Goal: Task Accomplishment & Management: Use online tool/utility

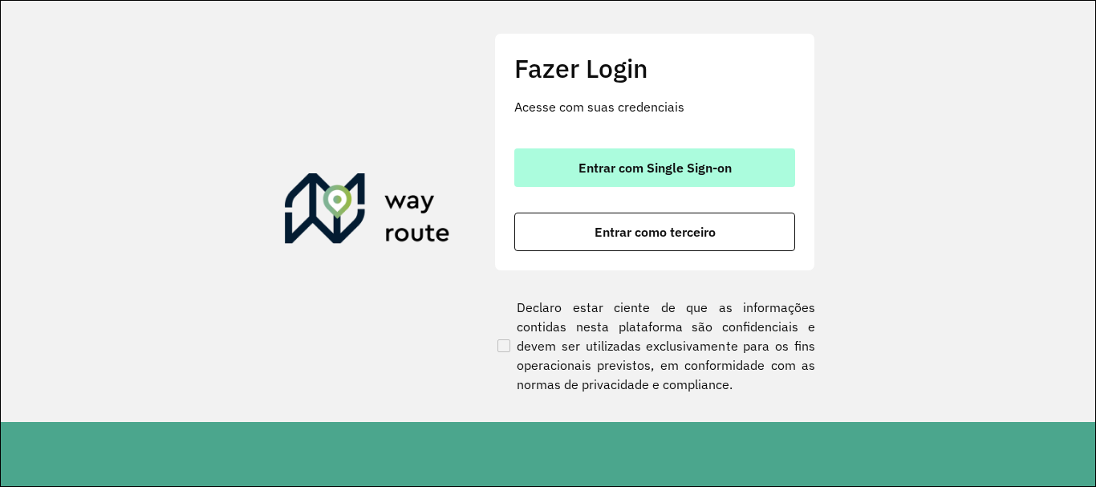
click at [598, 151] on button "Entrar com Single Sign-on" at bounding box center [654, 167] width 281 height 39
click at [586, 173] on span "Entrar com Single Sign-on" at bounding box center [655, 167] width 153 height 13
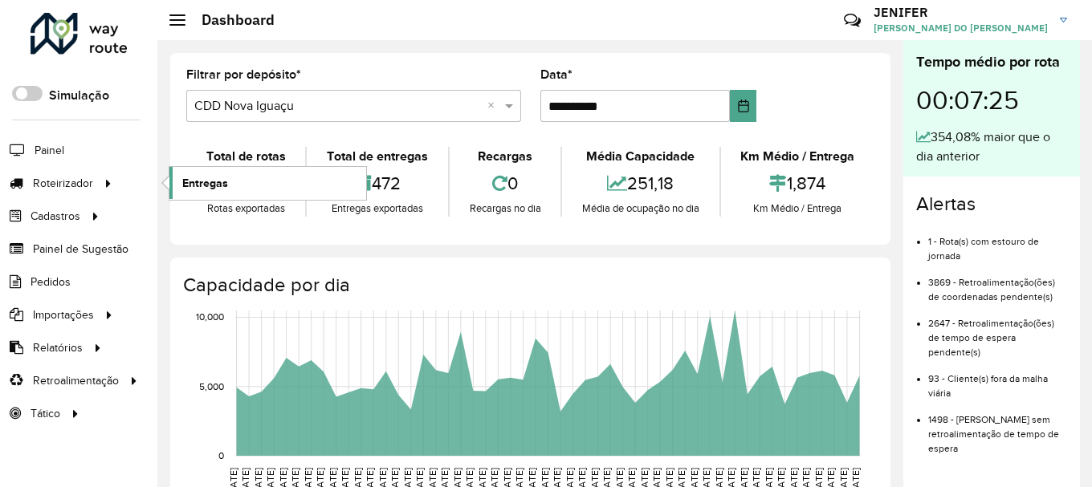
click at [192, 175] on span "Entregas" at bounding box center [205, 183] width 46 height 17
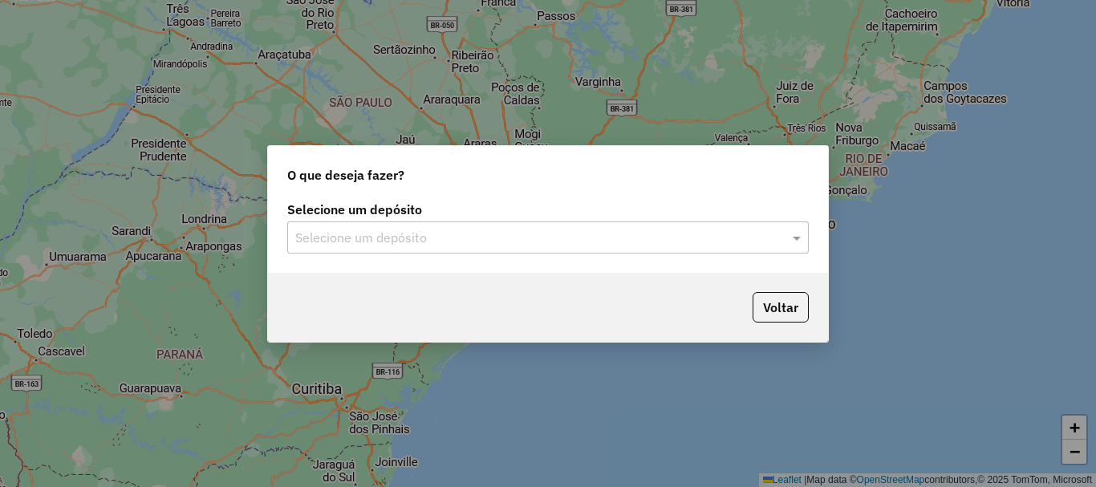
click at [402, 230] on input "text" at bounding box center [532, 238] width 474 height 19
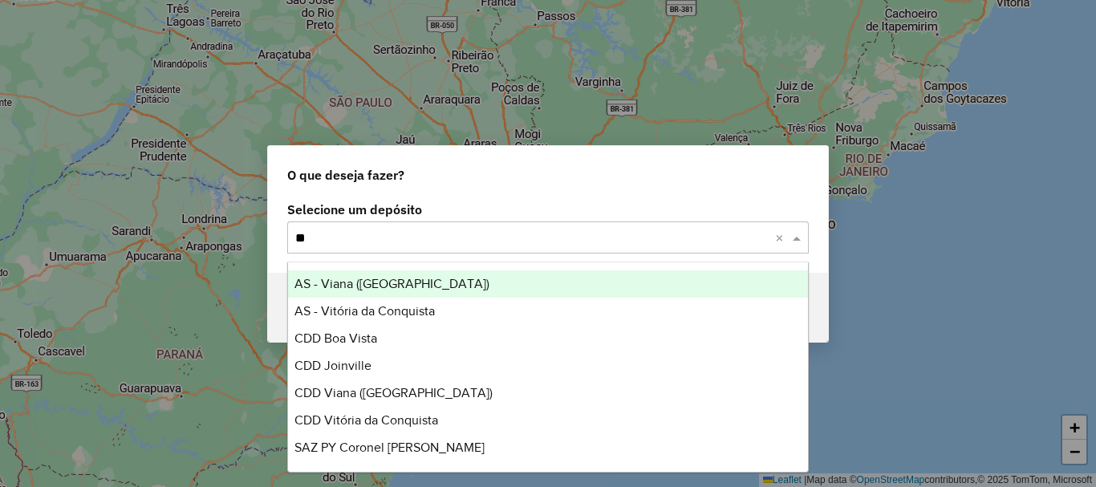
type input "***"
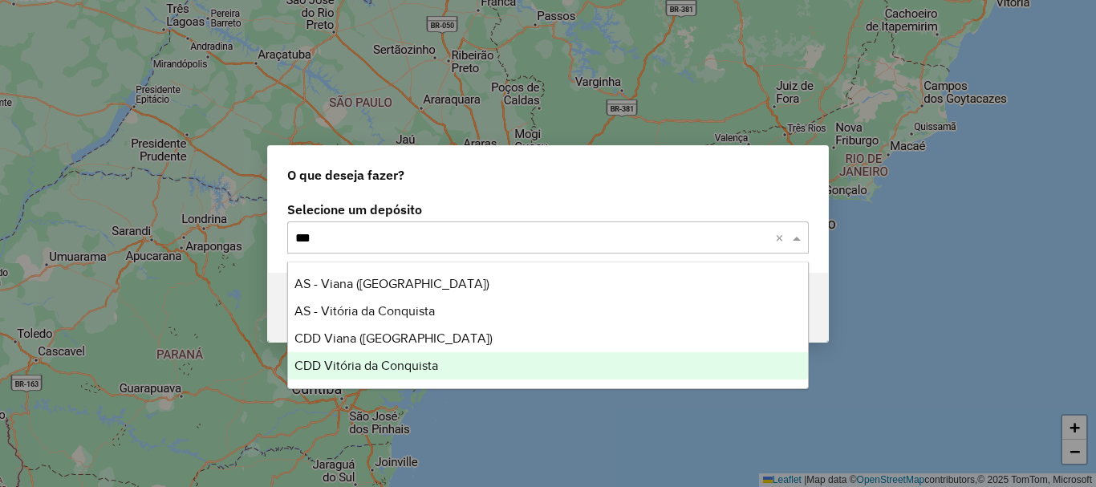
drag, startPoint x: 364, startPoint y: 383, endPoint x: 368, endPoint y: 369, distance: 14.2
click at [368, 369] on ng-dropdown-panel "AS - Viana (Vitória) AS - Vitória da Conquista CDD Viana (Vitória) CDD Vitória …" at bounding box center [548, 326] width 522 height 128
click at [368, 369] on span "CDD Vitória da Conquista" at bounding box center [367, 366] width 144 height 14
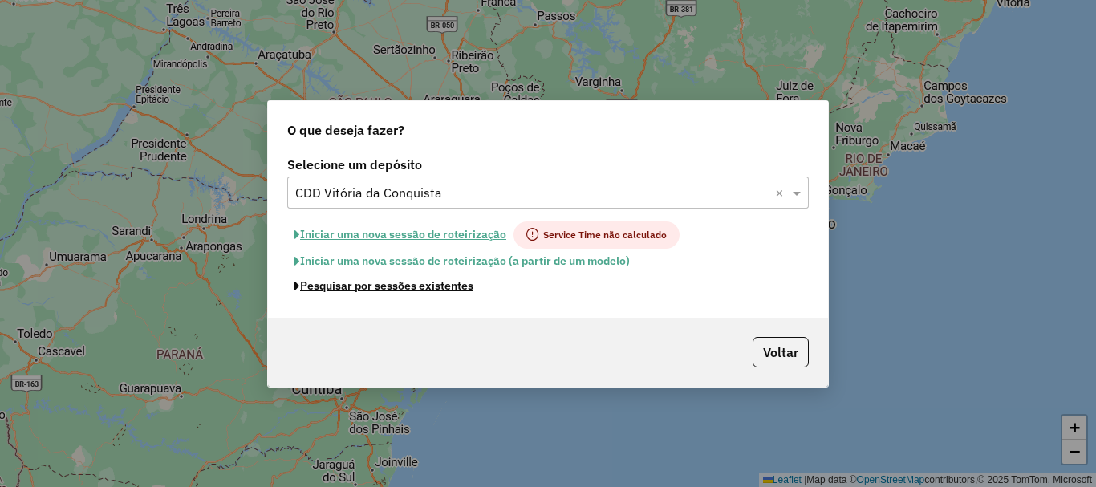
click at [404, 287] on button "Pesquisar por sessões existentes" at bounding box center [383, 286] width 193 height 25
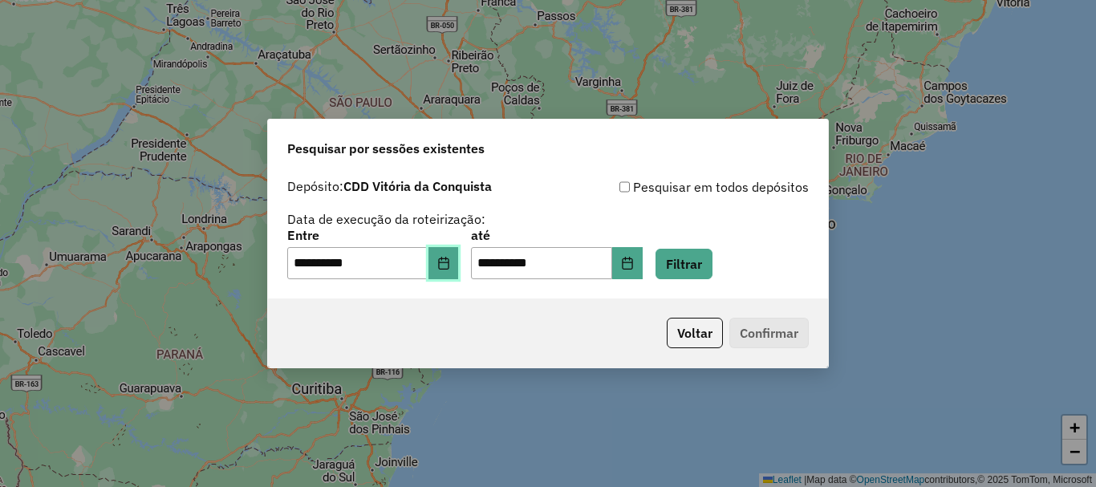
click at [449, 270] on button "Choose Date" at bounding box center [444, 263] width 30 height 32
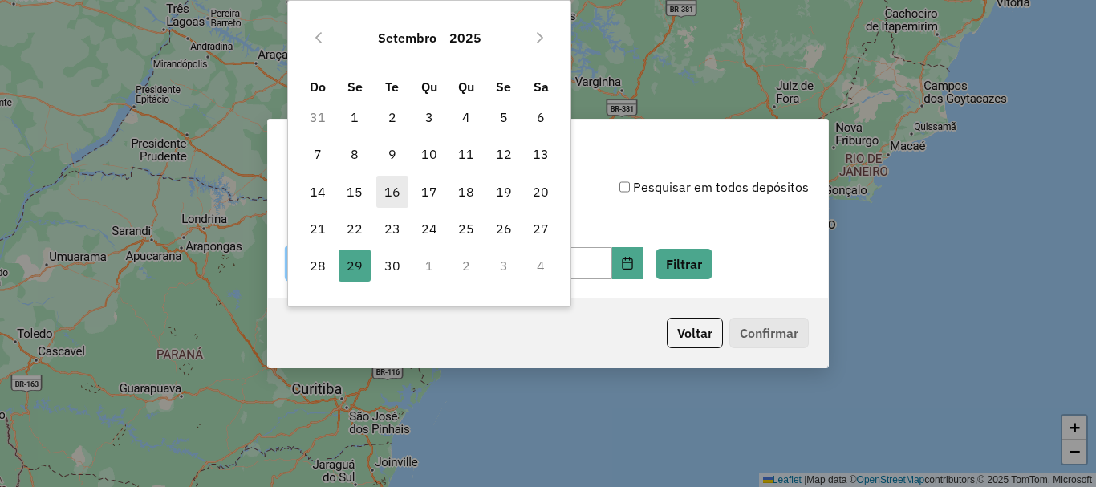
click at [401, 197] on span "16" at bounding box center [392, 192] width 32 height 32
type input "**********"
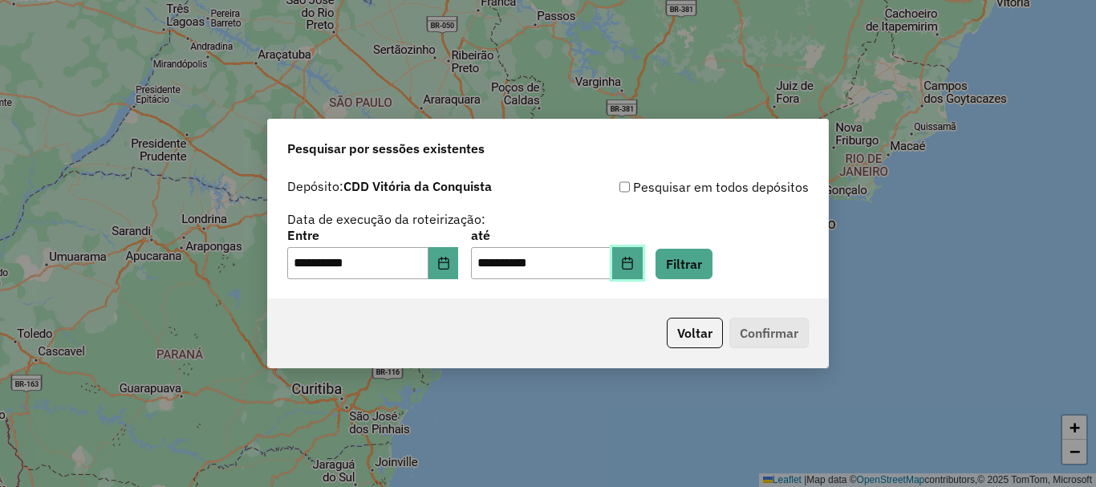
click at [643, 277] on button "Choose Date" at bounding box center [627, 263] width 30 height 32
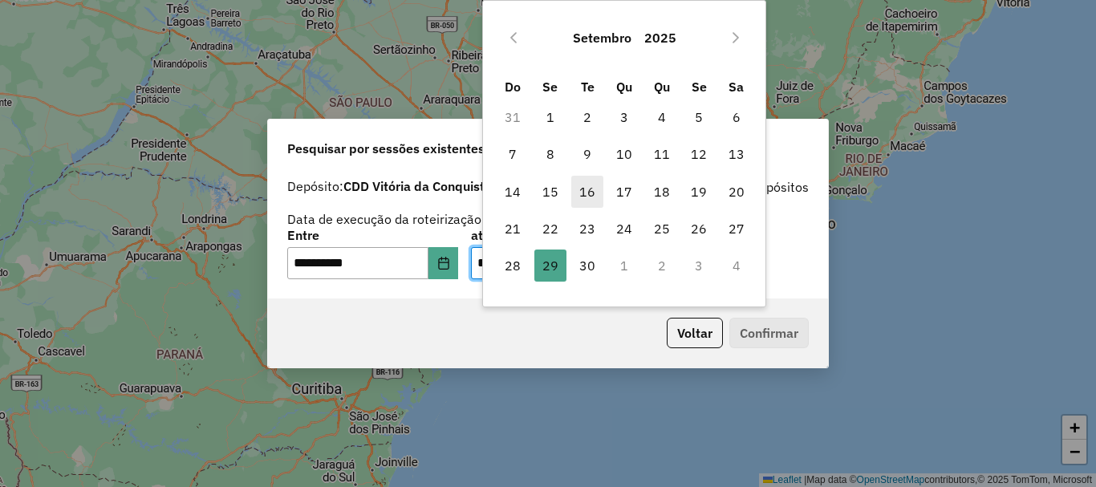
click at [588, 186] on span "16" at bounding box center [587, 192] width 32 height 32
type input "**********"
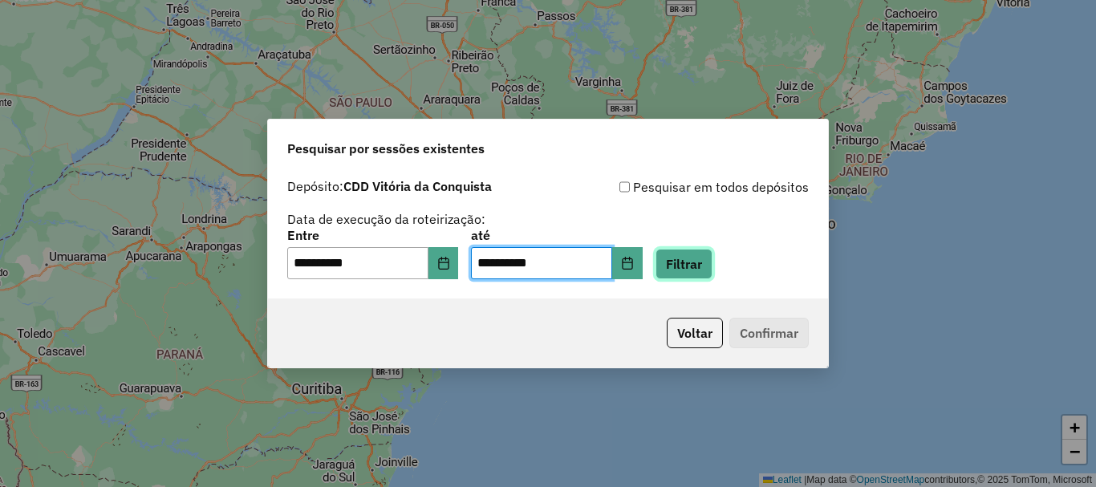
click at [711, 261] on button "Filtrar" at bounding box center [684, 264] width 57 height 30
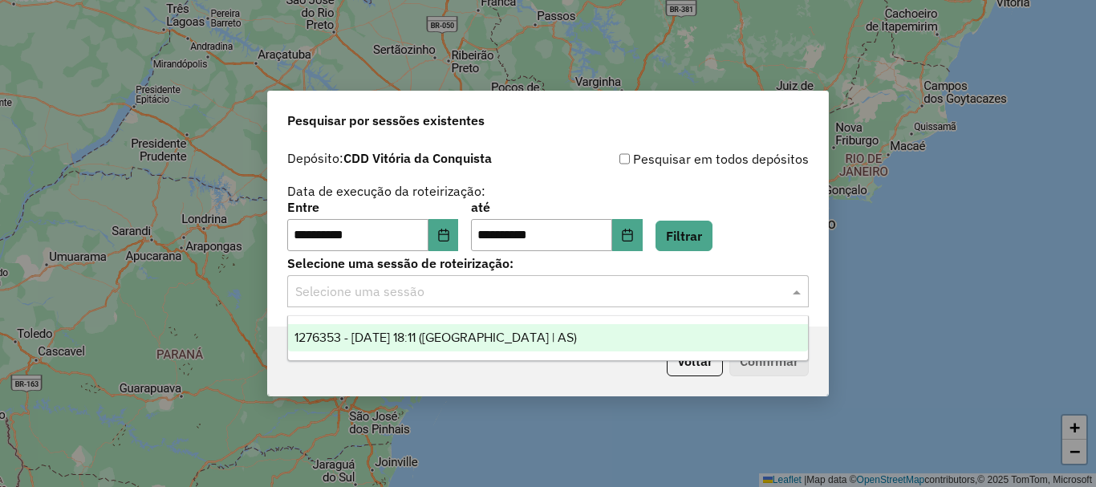
click at [490, 287] on input "text" at bounding box center [532, 292] width 474 height 19
click at [467, 327] on div "1276353 - 16/09/2025 18:11 (Rota | AS)" at bounding box center [548, 337] width 520 height 27
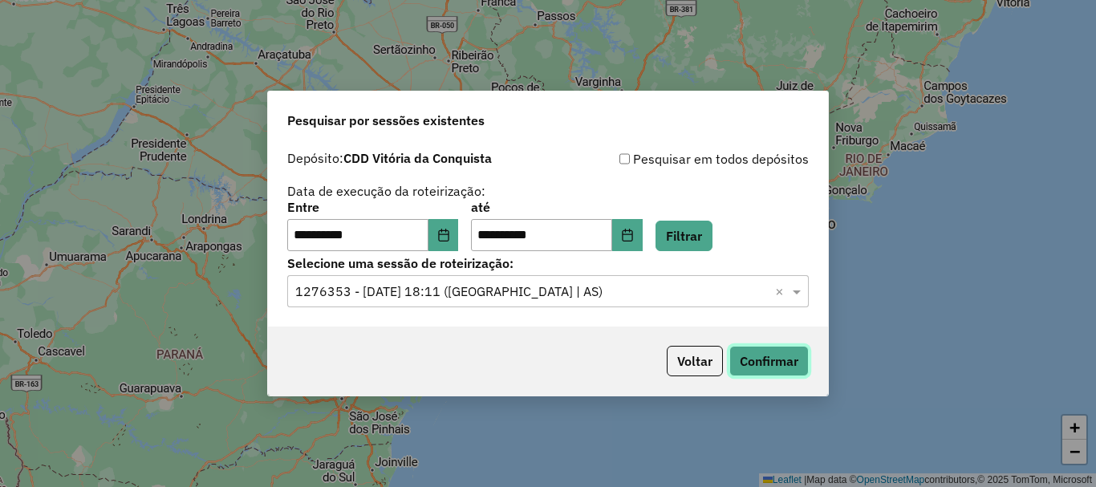
click at [749, 364] on button "Confirmar" at bounding box center [769, 361] width 79 height 30
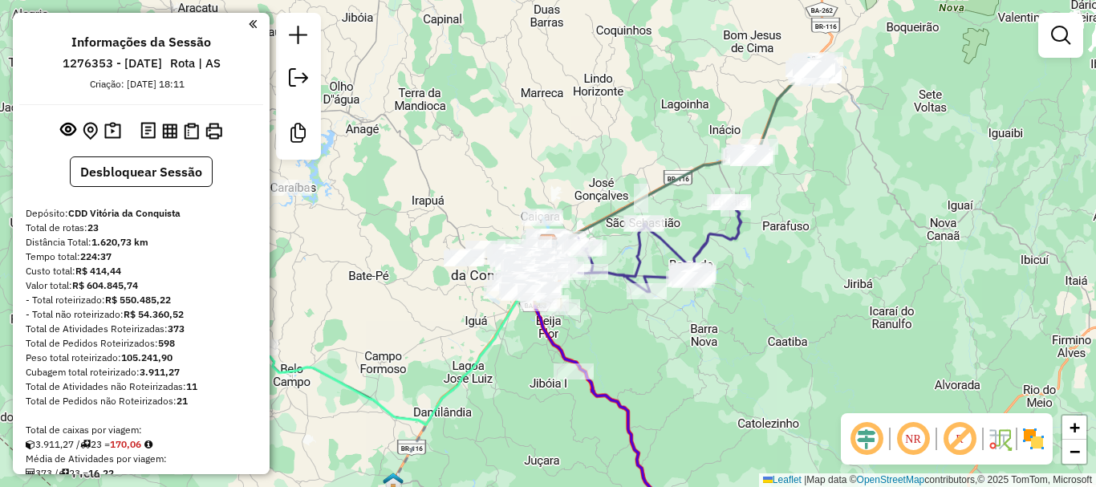
drag, startPoint x: 264, startPoint y: 73, endPoint x: 253, endPoint y: 59, distance: 18.3
click at [253, 59] on div "Informações da Sessão 1276353 - [DATE] Rota | AS Criação: [DATE] 18:11 Desbloqu…" at bounding box center [141, 244] width 257 height 462
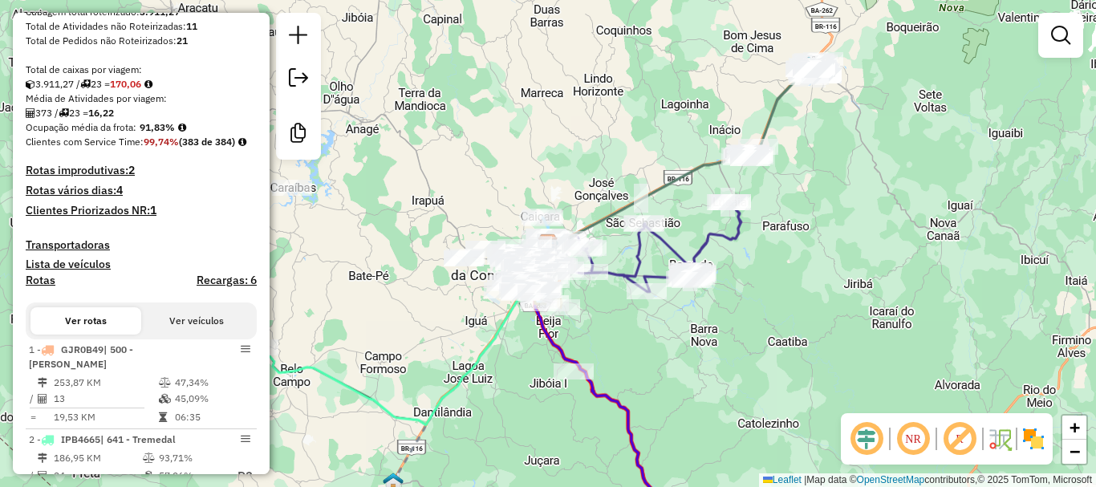
scroll to position [365, 0]
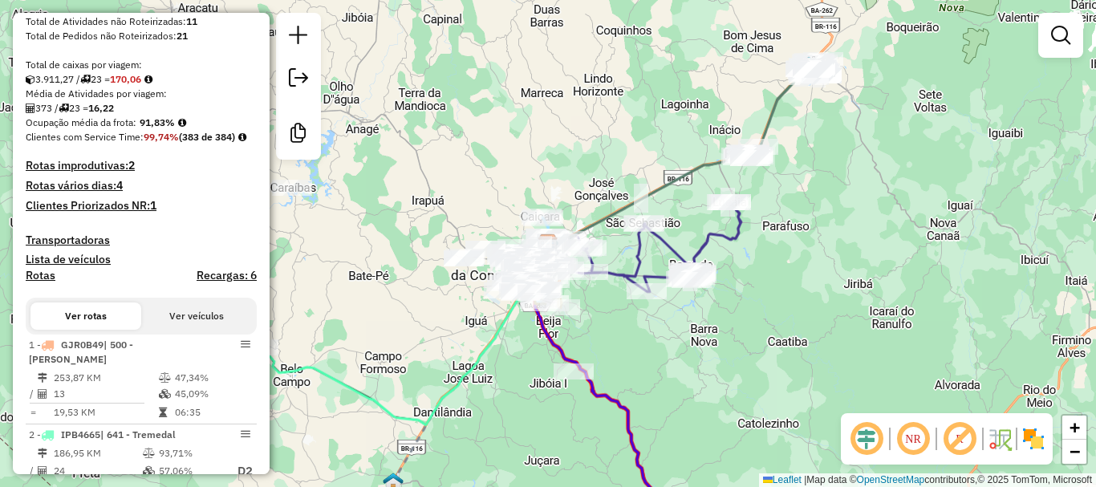
click at [87, 193] on h4 "Rotas vários dias: 4" at bounding box center [141, 186] width 231 height 14
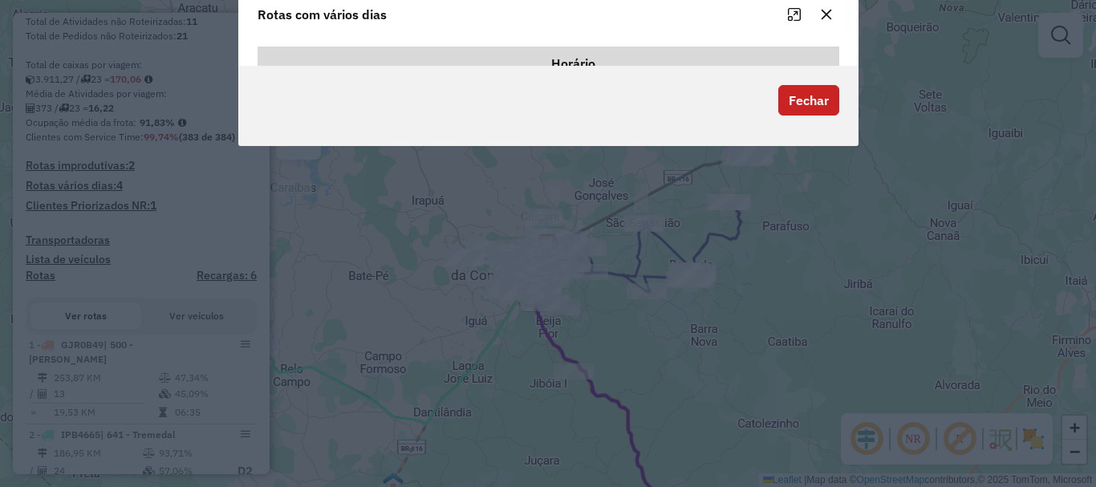
scroll to position [0, 0]
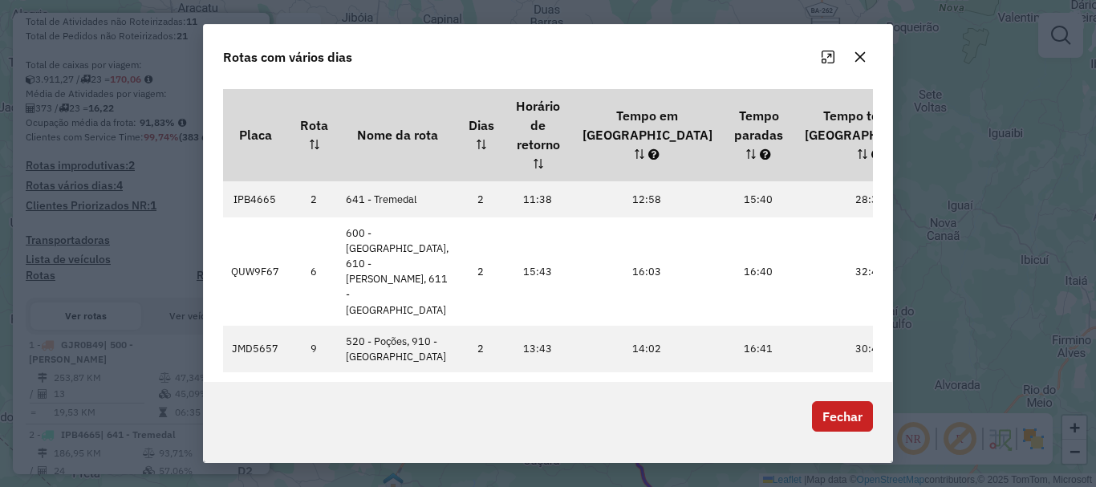
click at [871, 67] on button "button" at bounding box center [861, 57] width 26 height 26
